Goal: Obtain resource: Obtain resource

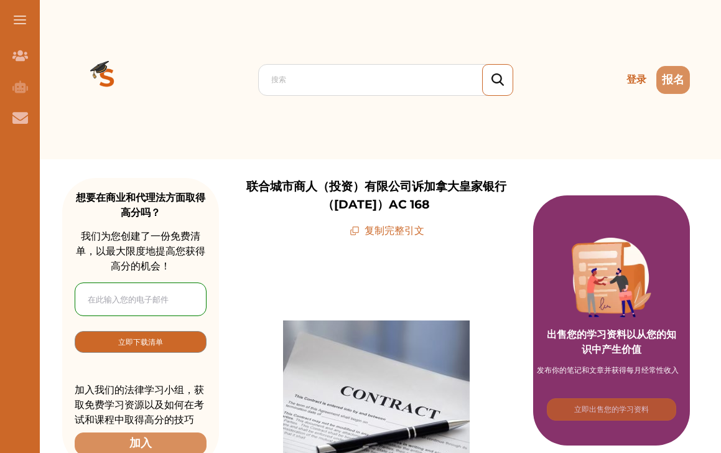
click at [366, 230] on font "复制完整引文" at bounding box center [395, 231] width 60 height 12
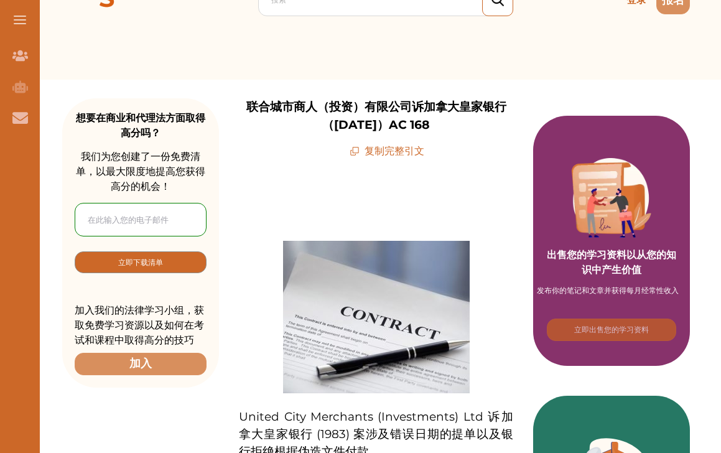
scroll to position [91, 0]
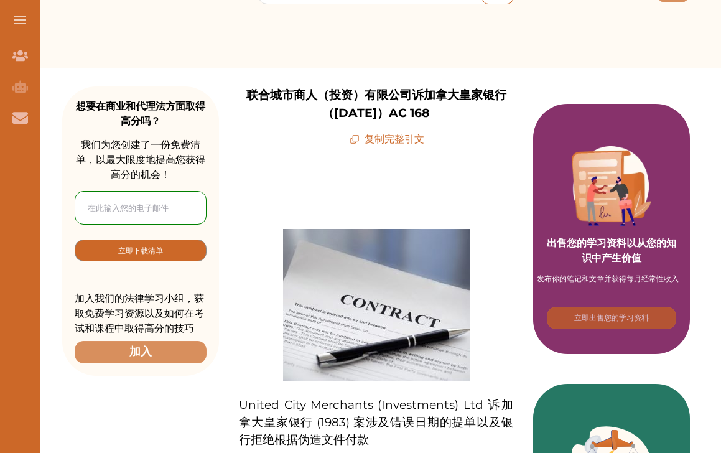
click at [356, 138] on icon at bounding box center [355, 139] width 10 height 10
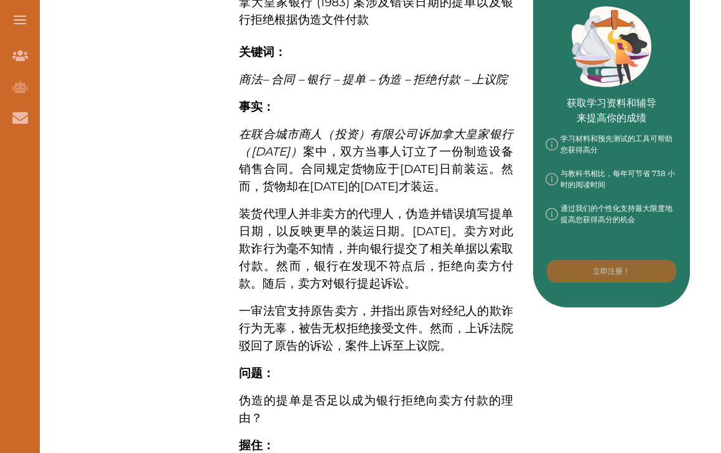
scroll to position [499, 0]
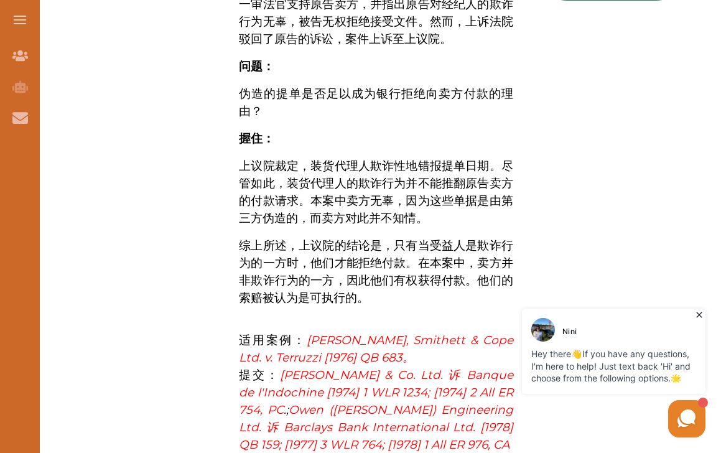
scroll to position [836, 0]
